Goal: Task Accomplishment & Management: Complete application form

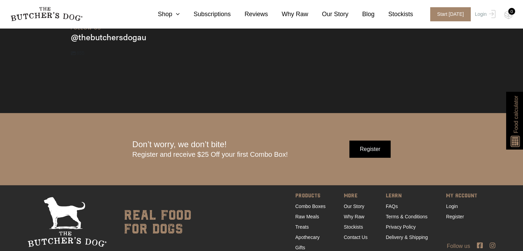
scroll to position [2168, 0]
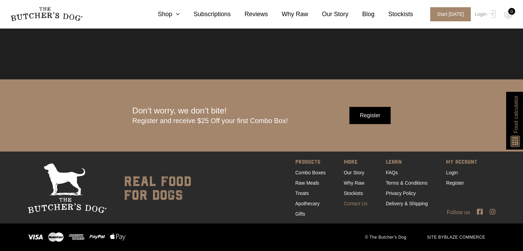
click at [361, 205] on link "Contact Us" at bounding box center [356, 203] width 24 height 5
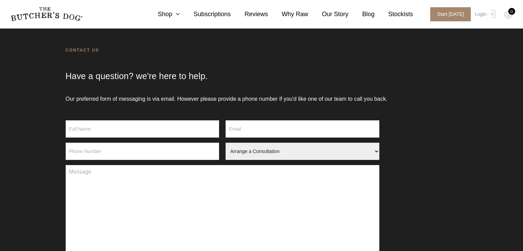
scroll to position [23, 0]
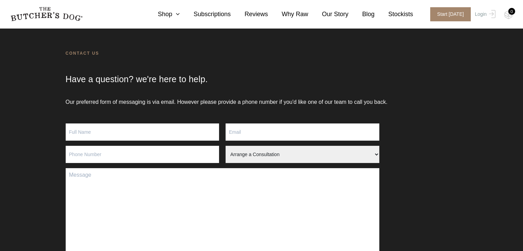
click at [113, 134] on input "Contact form" at bounding box center [143, 131] width 154 height 17
type input "ANURATHA PATHER"
click at [253, 134] on input "Contact form" at bounding box center [302, 131] width 154 height 17
type input "anupather@hotmail.com"
click at [105, 153] on input "Contact form" at bounding box center [143, 154] width 154 height 17
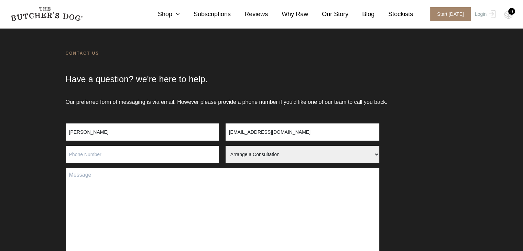
type input "0407036150"
click at [376, 154] on select "Arrange a Consultation Become a Stockist Order Query Stock Enquiry" at bounding box center [302, 154] width 154 height 17
select select "Order Query"
click at [225, 146] on select "Arrange a Consultation Become a Stockist Order Query Stock Enquiry" at bounding box center [302, 154] width 154 height 17
click at [78, 183] on textarea "Contact form" at bounding box center [222, 212] width 313 height 88
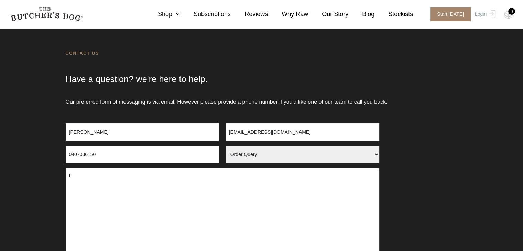
type textarea "i"
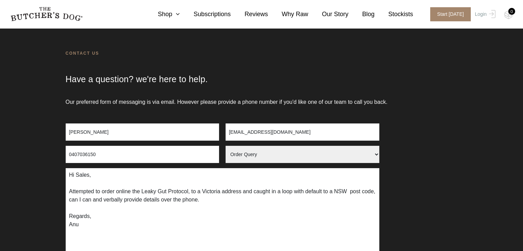
click at [106, 201] on textarea "Hi Sales, Attempted to order online the Leaky Gut Protocol, to a Victoria addre…" at bounding box center [222, 212] width 313 height 88
click at [80, 225] on textarea "Hi Sales, Attempted to order online the Leaky Gut Protocol, to a Victoria addre…" at bounding box center [222, 212] width 313 height 88
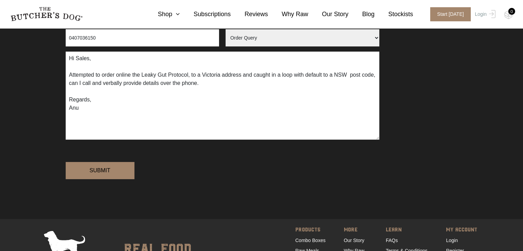
scroll to position [146, 0]
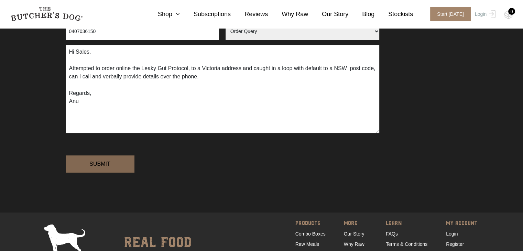
type textarea "Hi Sales, Attempted to order online the Leaky Gut Protocol, to a Victoria addre…"
click at [106, 173] on input "Submit" at bounding box center [100, 163] width 69 height 17
